Goal: Transaction & Acquisition: Purchase product/service

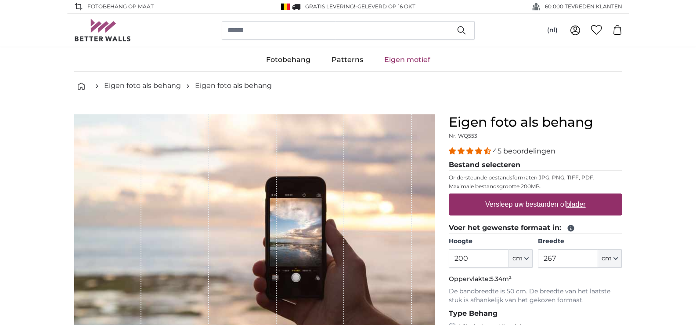
click at [561, 199] on label "Versleep uw bestanden of blader" at bounding box center [536, 204] width 108 height 18
click at [561, 196] on input "Versleep uw bestanden of blader" at bounding box center [535, 194] width 173 height 3
type input "**********"
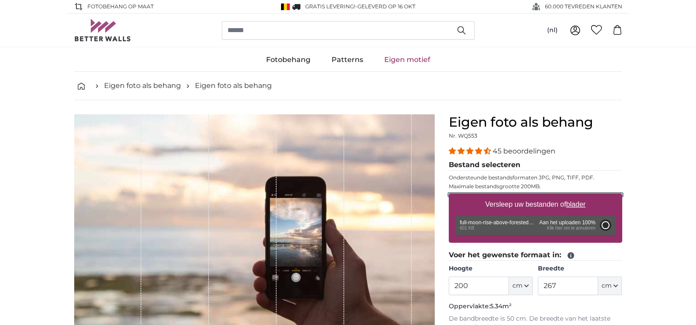
type input "117"
type input "180.2"
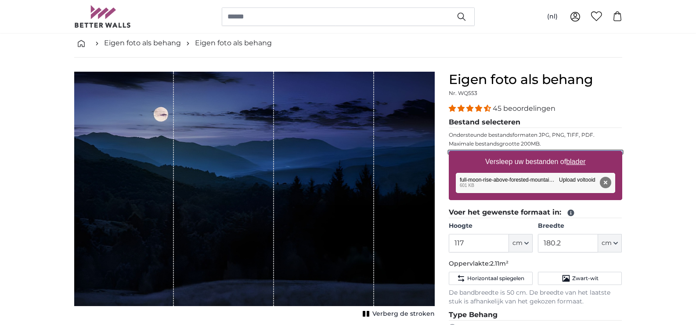
scroll to position [46, 0]
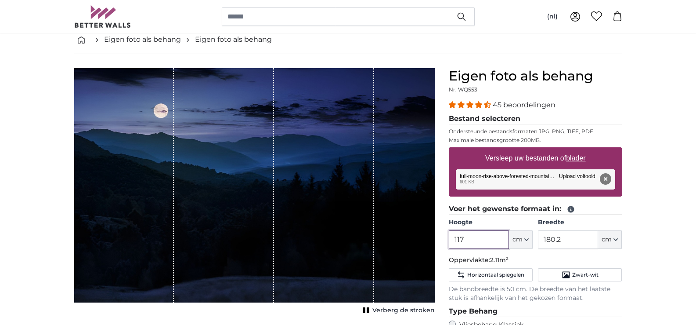
drag, startPoint x: 484, startPoint y: 241, endPoint x: 447, endPoint y: 243, distance: 37.4
click at [447, 243] on div "Eigen foto als behang Nr. WQ553 45 beoordelingen Bestand selecteren Ondersteund…" at bounding box center [536, 288] width 188 height 440
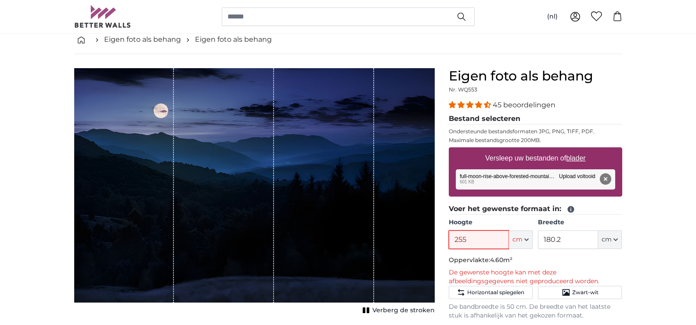
type input "255"
click at [546, 238] on input "180.2" at bounding box center [568, 239] width 60 height 18
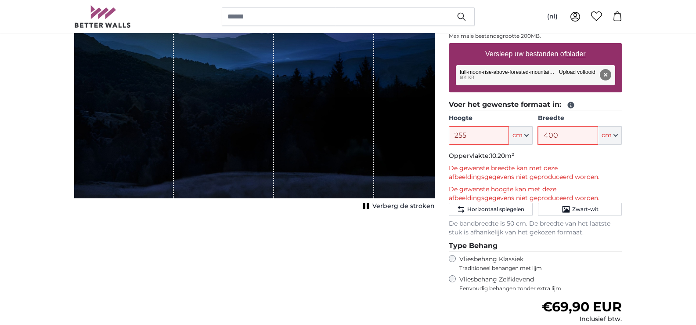
scroll to position [154, 0]
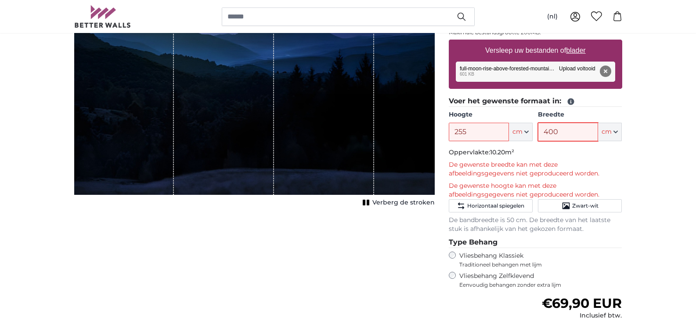
type input "400"
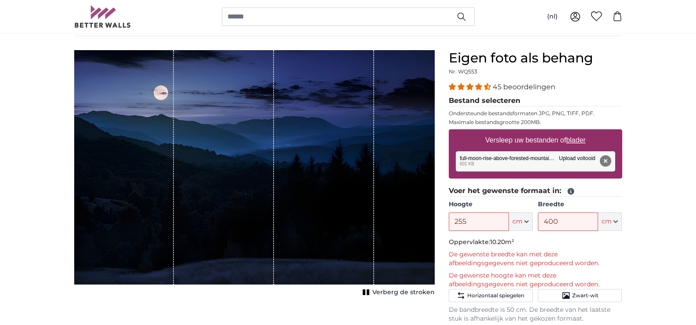
scroll to position [68, 0]
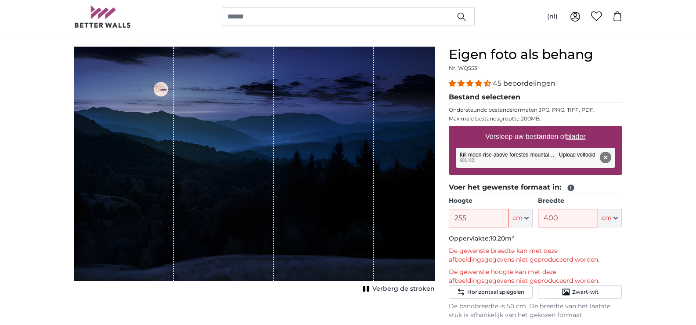
click at [523, 150] on div "Verwijderen Opnieuw proberen Verwijderen Uploaden Annuleren Opnieuw proberen Ve…" at bounding box center [535, 158] width 159 height 20
click at [536, 137] on label "Versleep uw bestanden of blader" at bounding box center [536, 137] width 108 height 18
click at [536, 128] on input "Versleep uw bestanden of blader" at bounding box center [535, 127] width 173 height 3
type input "**********"
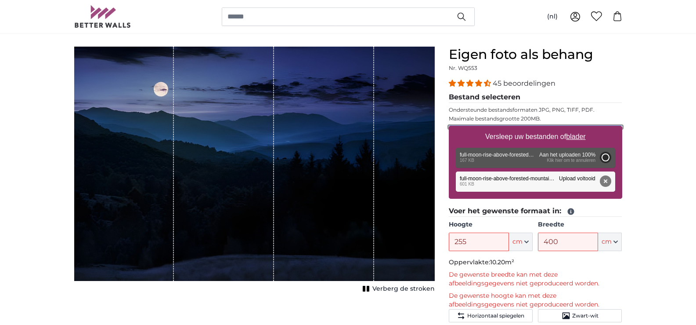
type input "117"
type input "180.2"
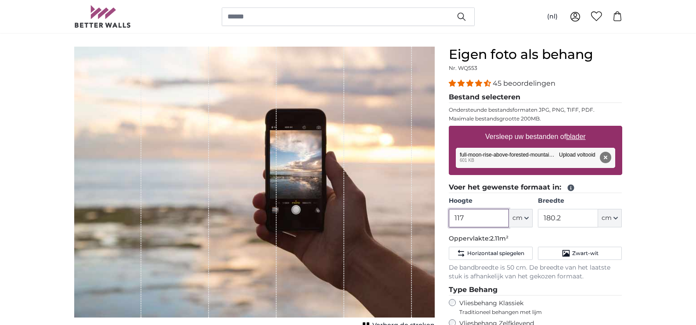
click at [501, 220] on input "117" at bounding box center [479, 218] width 60 height 18
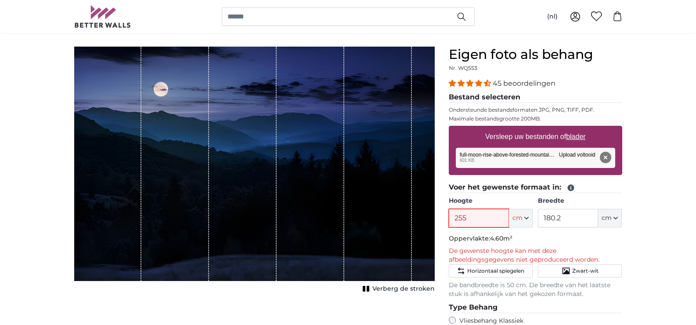
type input "255"
click at [542, 153] on div "Verwijderen Opnieuw proberen Verwijderen Uploaden Annuleren Opnieuw proberen Ve…" at bounding box center [535, 158] width 159 height 20
click at [536, 133] on label "Versleep uw bestanden of blader" at bounding box center [536, 137] width 108 height 18
click at [536, 128] on input "Versleep uw bestanden of blader" at bounding box center [535, 127] width 173 height 3
type input "**********"
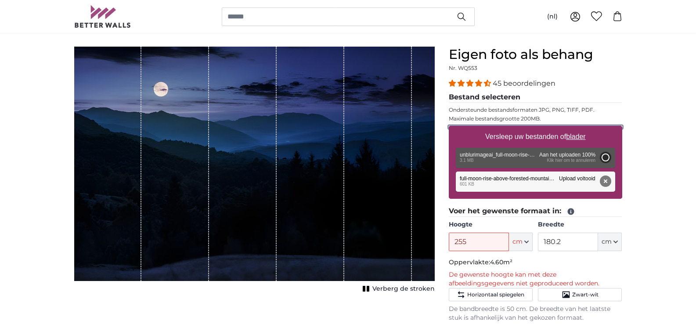
type input "93"
type input "143.2"
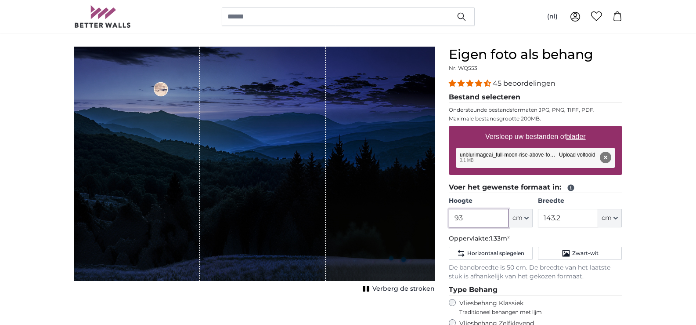
click at [491, 217] on input "93" at bounding box center [479, 218] width 60 height 18
drag, startPoint x: 484, startPoint y: 217, endPoint x: 437, endPoint y: 217, distance: 46.6
click at [437, 217] on product-detail "Annuleren Afbeelding bijsnijden Verberg de stroken Eigen foto als behang Nr. WQ…" at bounding box center [348, 259] width 562 height 454
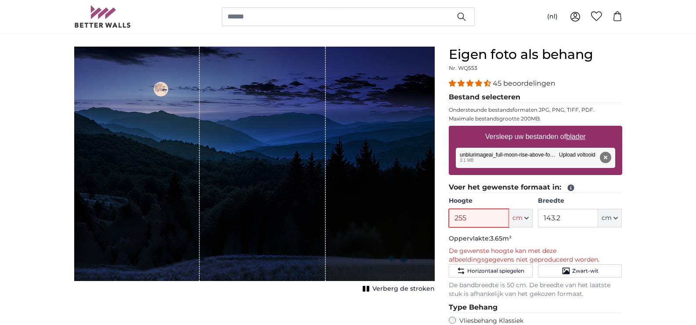
type input "255"
click at [555, 218] on input "143.2" at bounding box center [568, 218] width 60 height 18
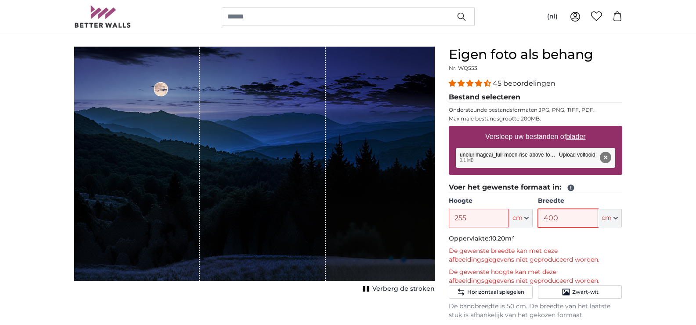
type input "400"
click at [506, 138] on label "Versleep uw bestanden of blader" at bounding box center [536, 137] width 108 height 18
click at [506, 128] on input "Versleep uw bestanden of blader" at bounding box center [535, 127] width 173 height 3
type input "**********"
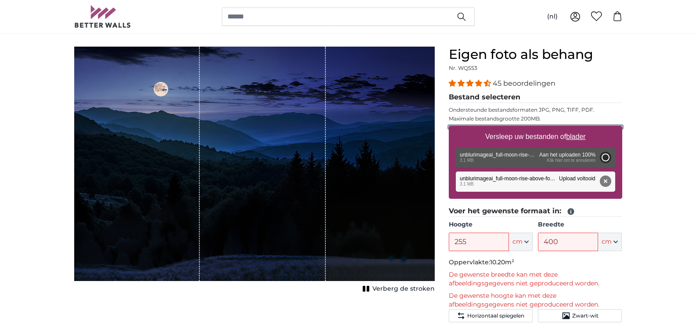
type input "93"
type input "143.2"
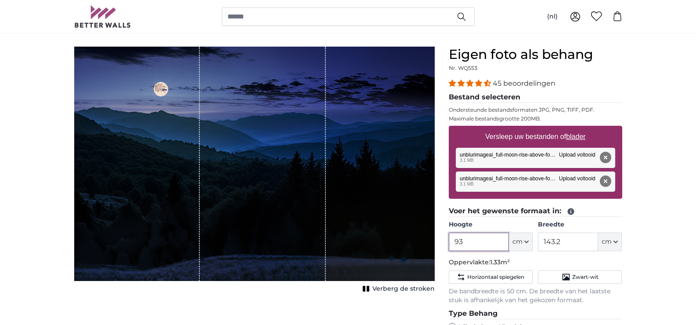
click at [489, 245] on input "93" at bounding box center [479, 241] width 60 height 18
type input "3"
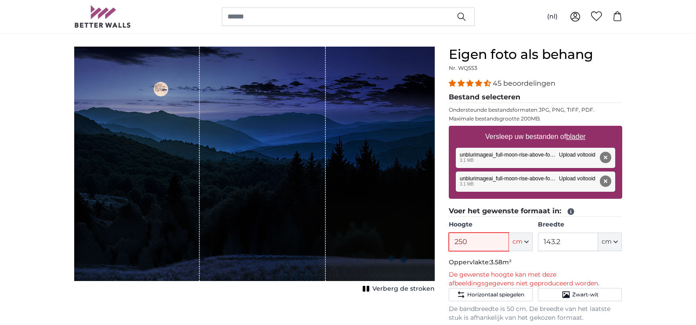
type input "250"
click at [497, 132] on label "Versleep uw bestanden of blader" at bounding box center [536, 137] width 108 height 18
click at [497, 128] on input "Versleep uw bestanden of blader" at bounding box center [535, 127] width 173 height 3
type input "**********"
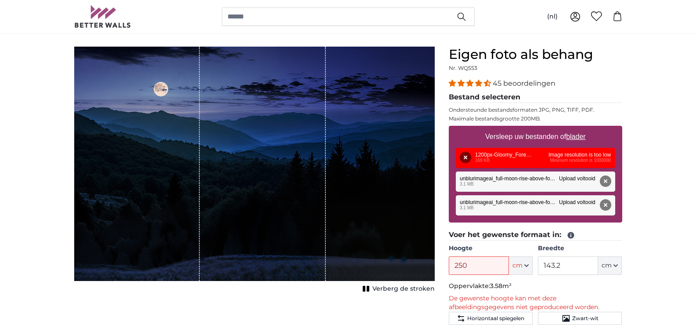
click at [498, 135] on label "Versleep uw bestanden of blader" at bounding box center [536, 137] width 108 height 18
click at [498, 128] on input "Versleep uw bestanden of blader" at bounding box center [535, 127] width 173 height 3
type input "**********"
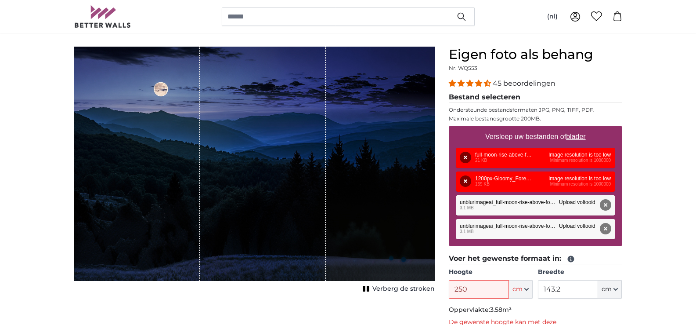
click at [472, 207] on div "Verwijderen Opnieuw proberen Verwijderen Uploaden Annuleren Opnieuw proberen Ve…" at bounding box center [535, 205] width 159 height 20
drag, startPoint x: 471, startPoint y: 288, endPoint x: 450, endPoint y: 287, distance: 21.1
click at [450, 287] on input "250" at bounding box center [479, 289] width 60 height 18
click at [476, 288] on input "250" at bounding box center [479, 289] width 60 height 18
drag, startPoint x: 469, startPoint y: 288, endPoint x: 448, endPoint y: 291, distance: 20.9
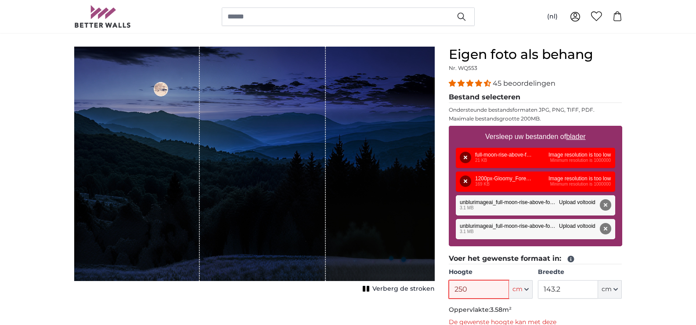
click at [448, 291] on div "Eigen foto als behang Nr. WQ553 45 beoordelingen Bestand selecteren Ondersteund…" at bounding box center [536, 311] width 188 height 528
type input "140"
click at [550, 291] on input "143.2" at bounding box center [568, 289] width 60 height 18
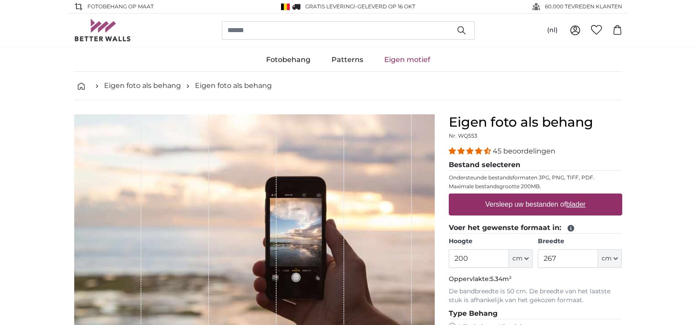
scroll to position [12, 0]
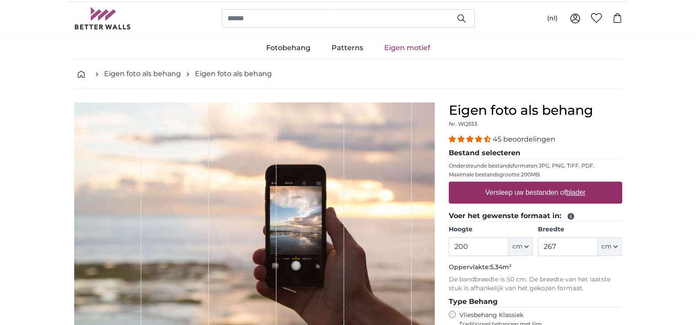
click at [524, 193] on label "Versleep uw bestanden of blader" at bounding box center [536, 193] width 108 height 18
click at [524, 184] on input "Versleep uw bestanden of blader" at bounding box center [535, 182] width 173 height 3
type input "**********"
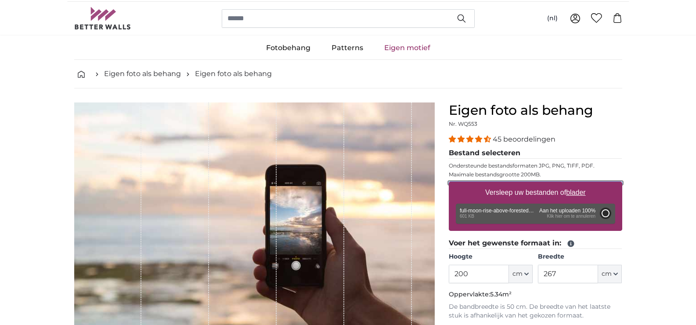
type input "117"
type input "180.2"
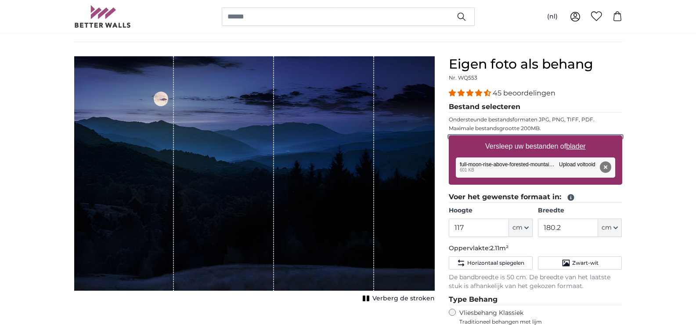
scroll to position [33, 0]
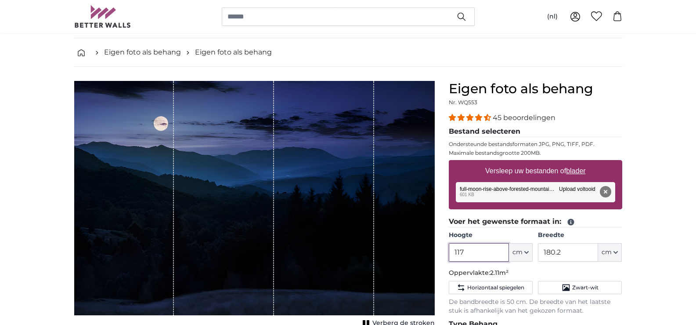
click at [476, 252] on input "117" at bounding box center [479, 252] width 60 height 18
drag, startPoint x: 471, startPoint y: 253, endPoint x: 449, endPoint y: 254, distance: 22.4
click at [449, 254] on input "117" at bounding box center [479, 252] width 60 height 18
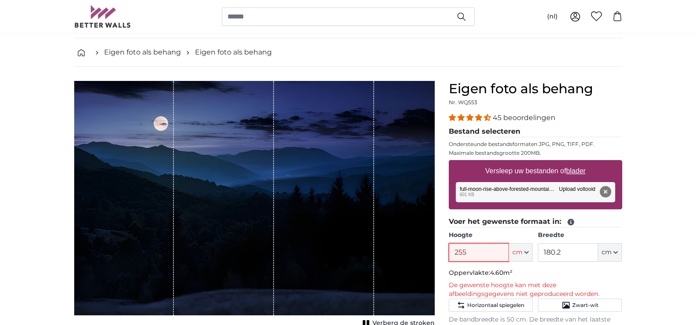
click at [459, 254] on input "255" at bounding box center [479, 252] width 60 height 18
click at [455, 251] on input "240" at bounding box center [479, 252] width 60 height 18
type input "190"
